Goal: Complete application form

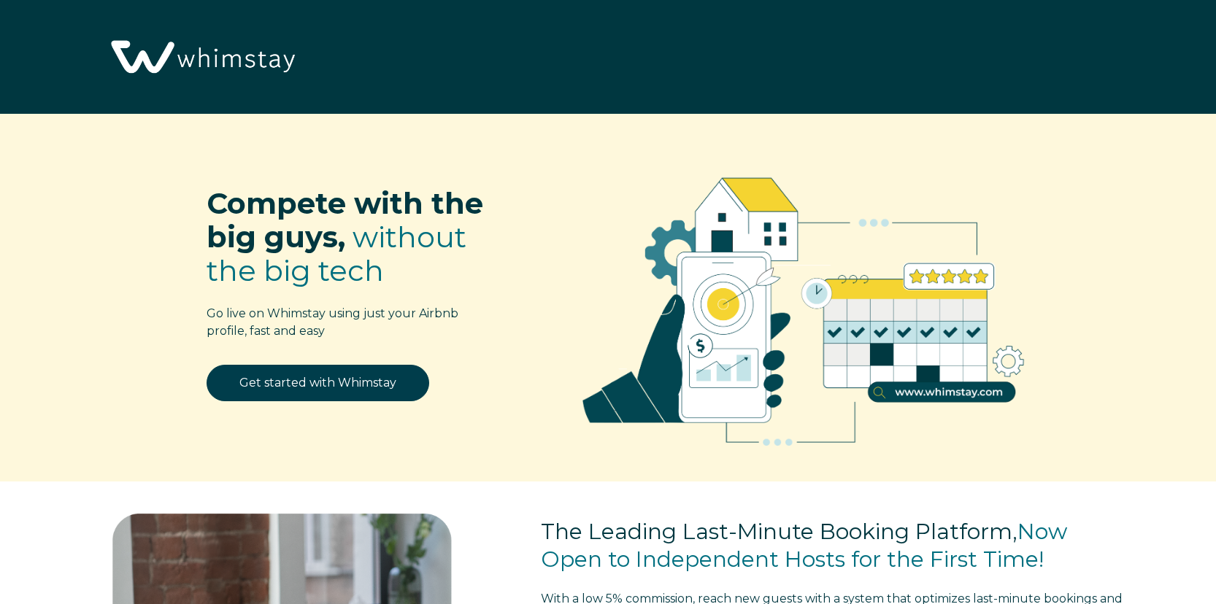
select select "US"
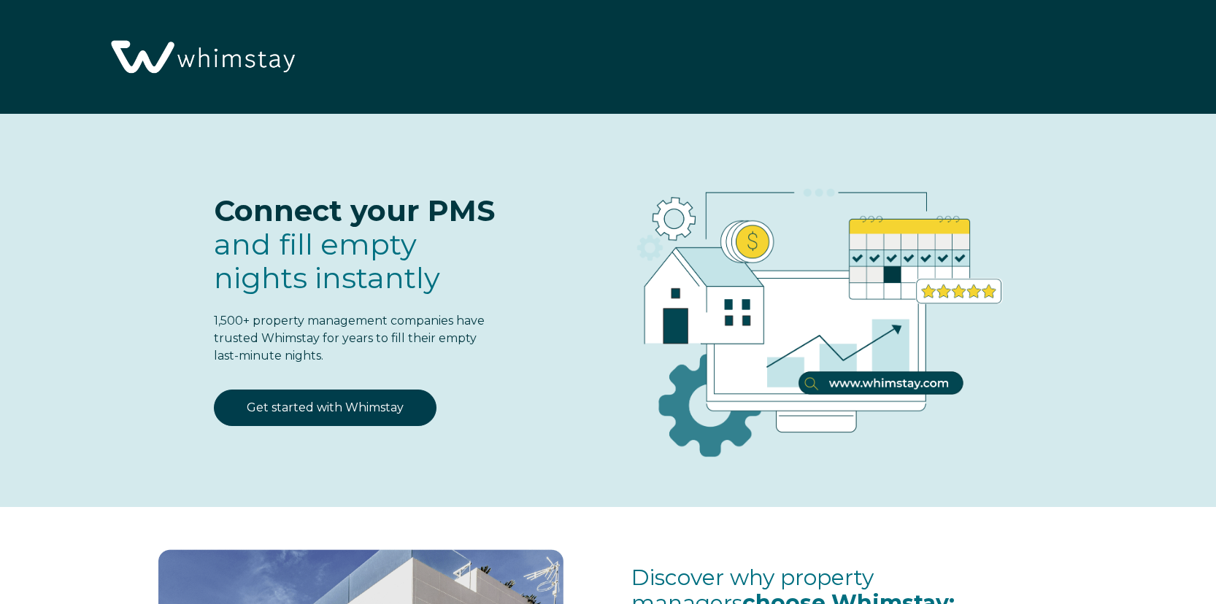
select select "Standard"
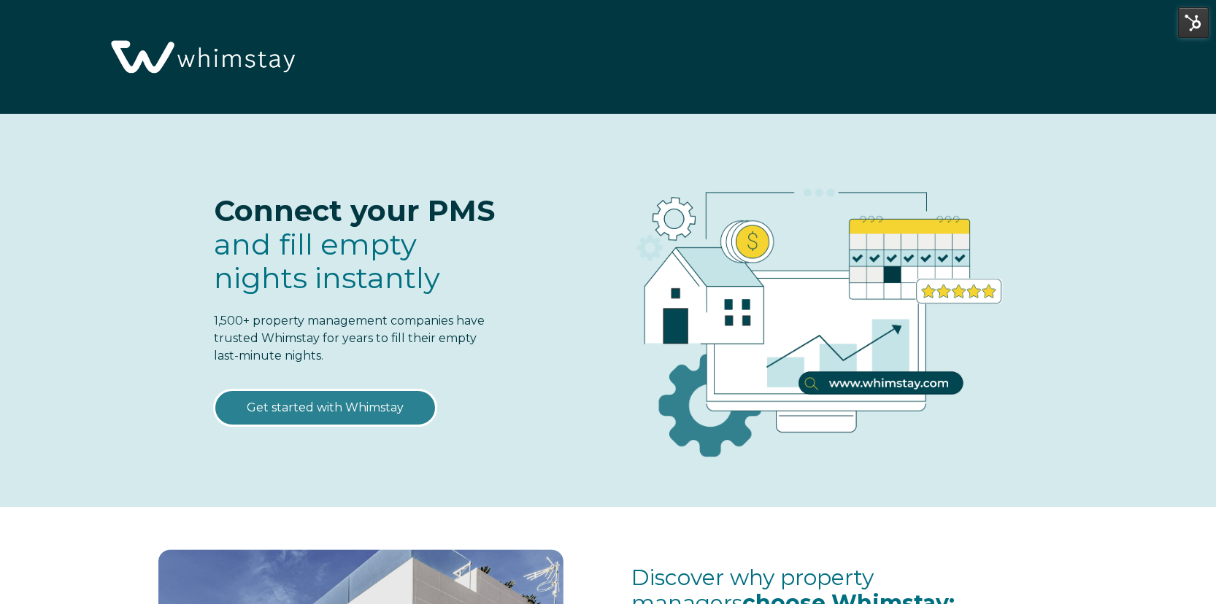
click at [336, 412] on link "Get started with Whimstay" at bounding box center [325, 408] width 223 height 36
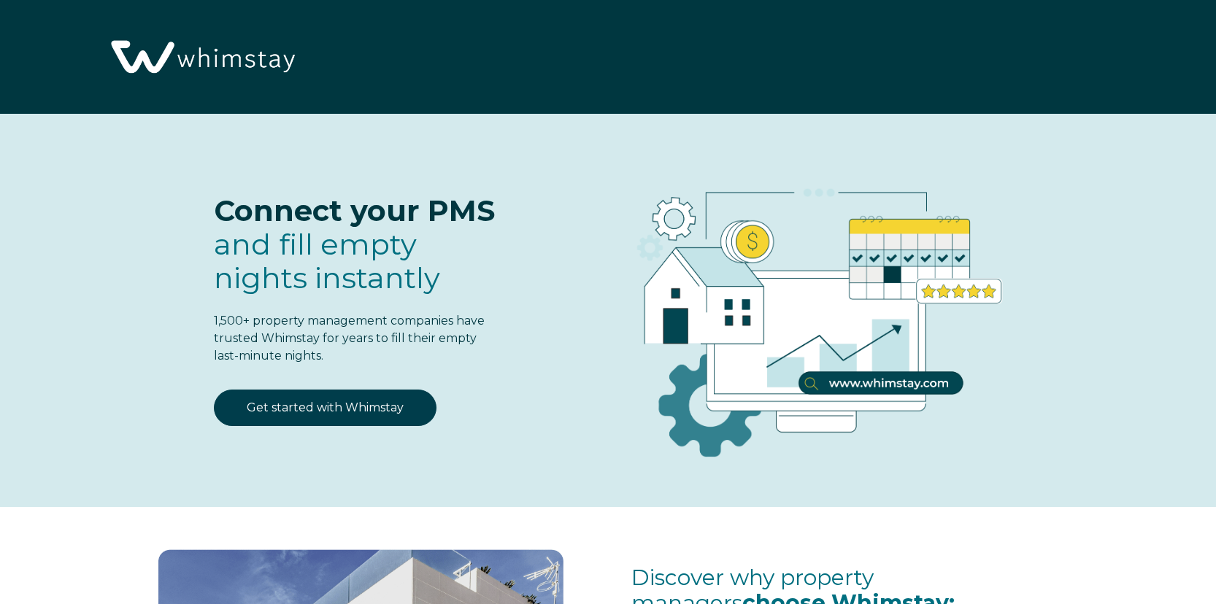
select select "Standard"
